Goal: Navigation & Orientation: Find specific page/section

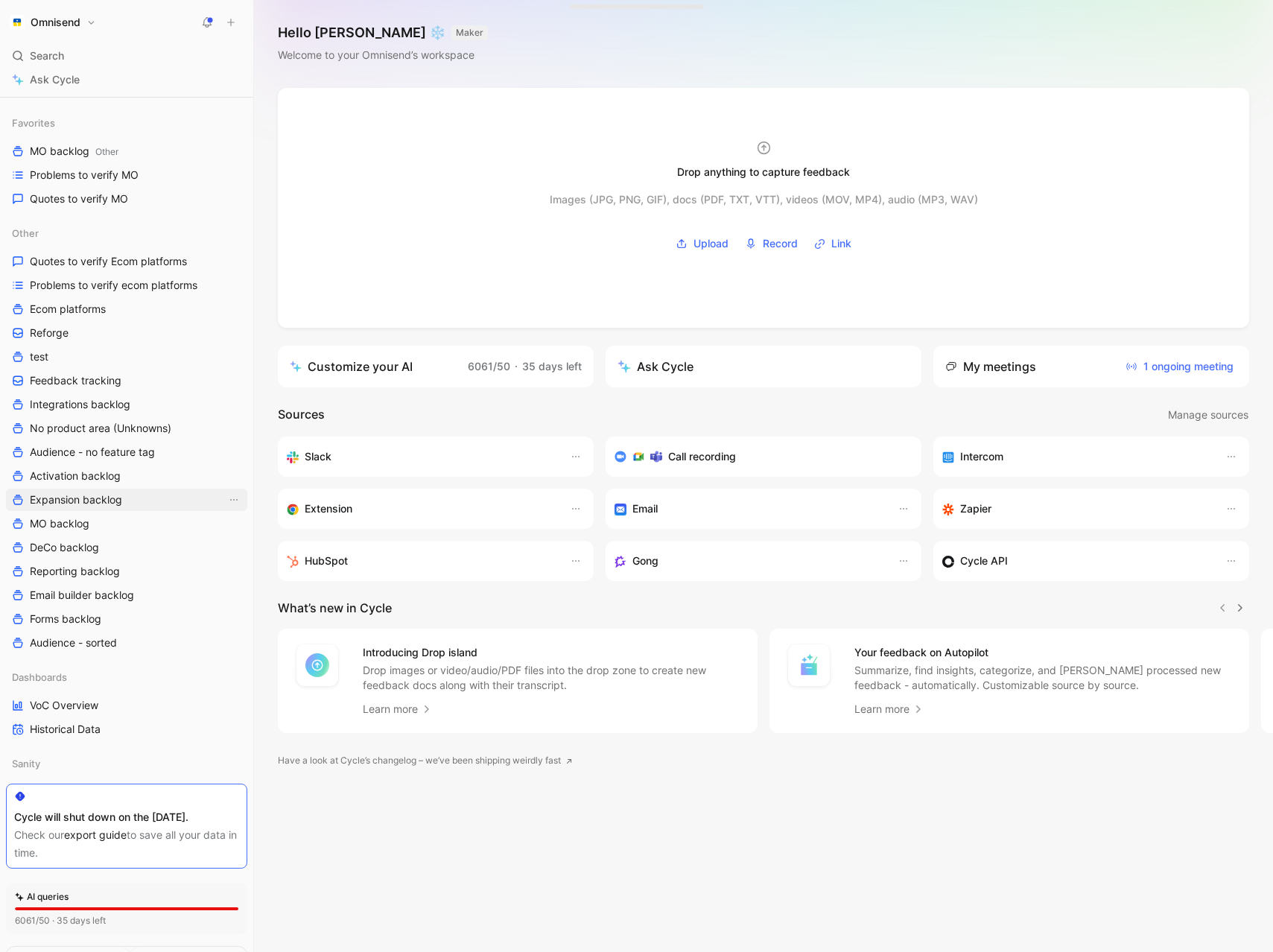
scroll to position [177, 0]
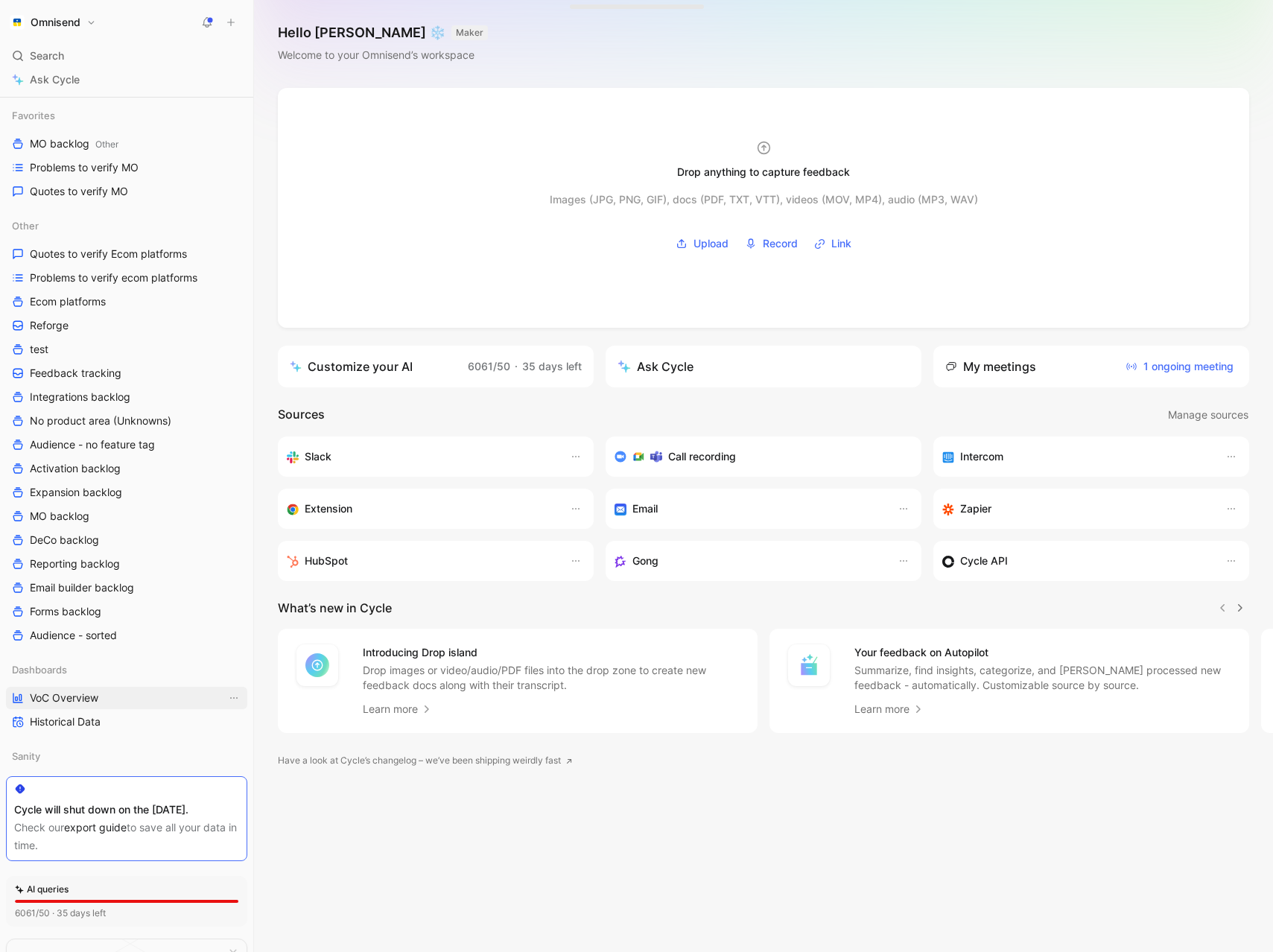
click at [83, 698] on span "VoC Overview" at bounding box center [64, 697] width 68 height 15
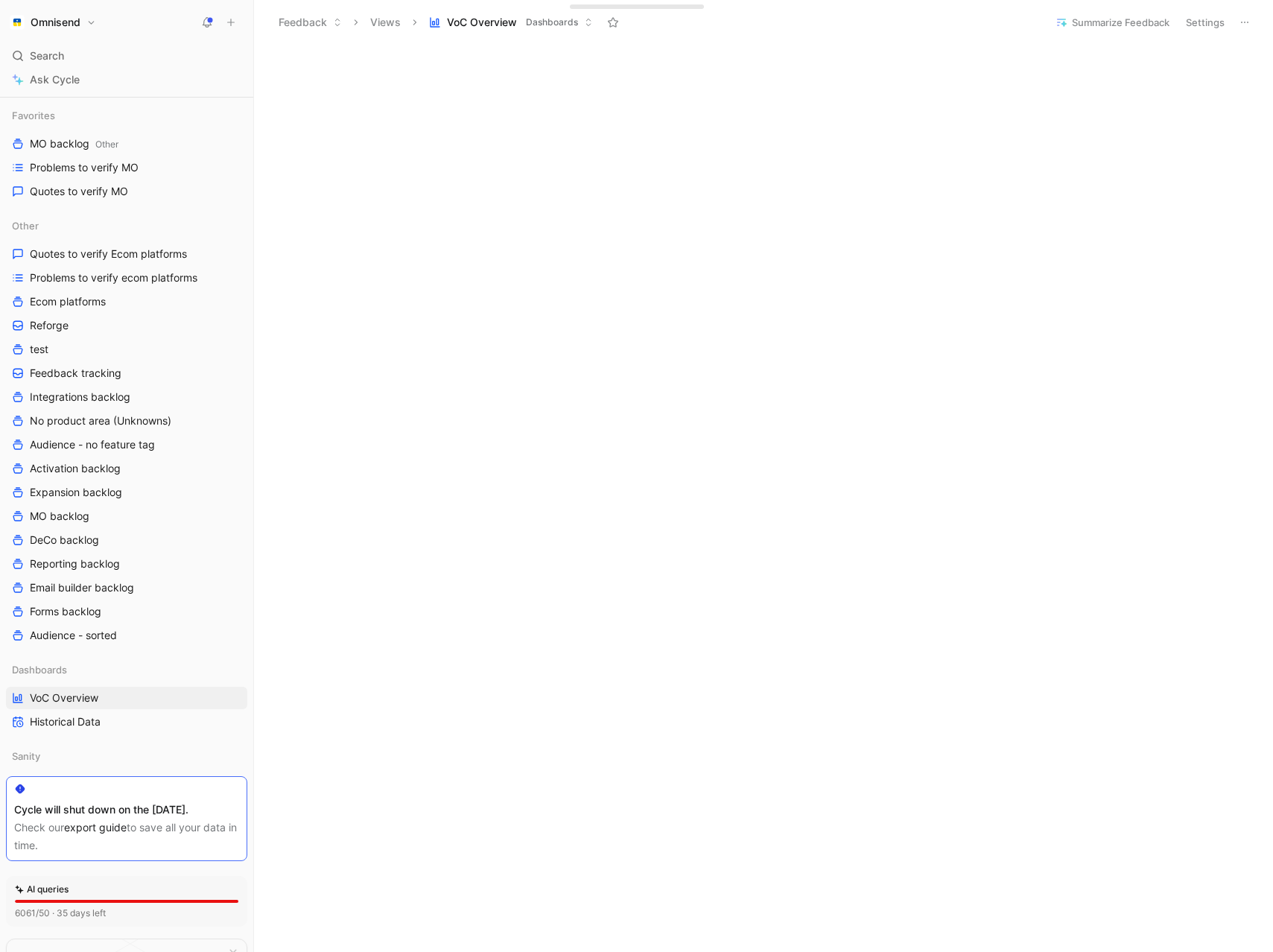
scroll to position [864, 0]
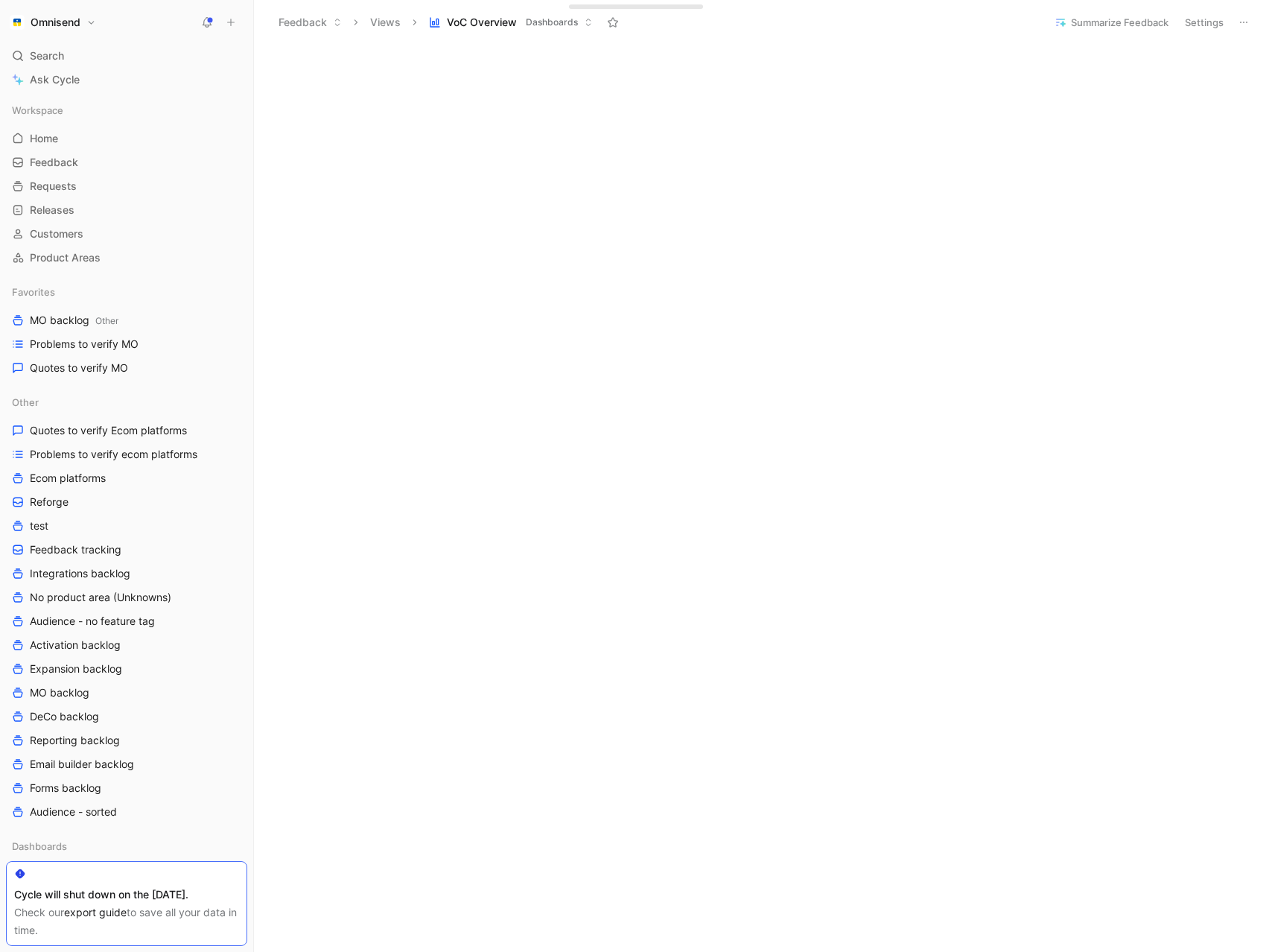
scroll to position [871, 0]
